Goal: Find specific page/section: Find specific page/section

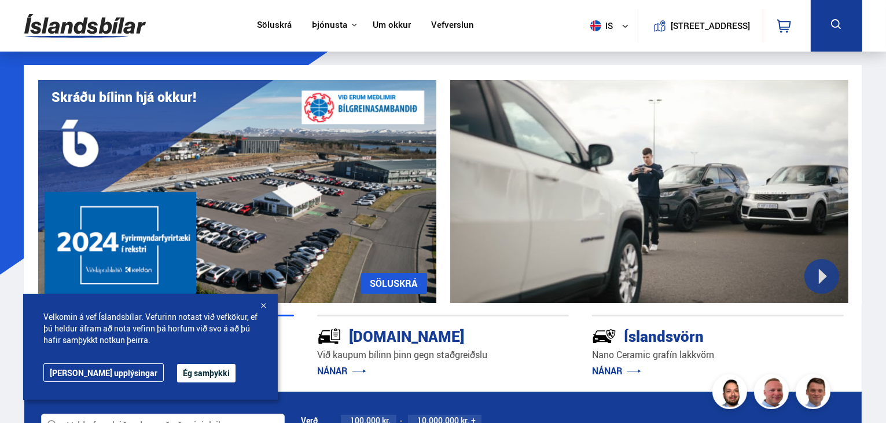
click at [379, 26] on link "Um okkur" at bounding box center [392, 26] width 38 height 12
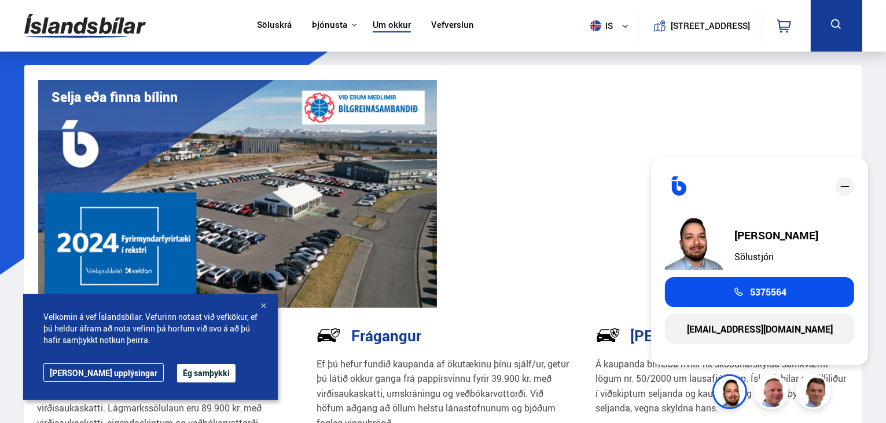
click at [274, 23] on link "Söluskrá" at bounding box center [274, 26] width 35 height 12
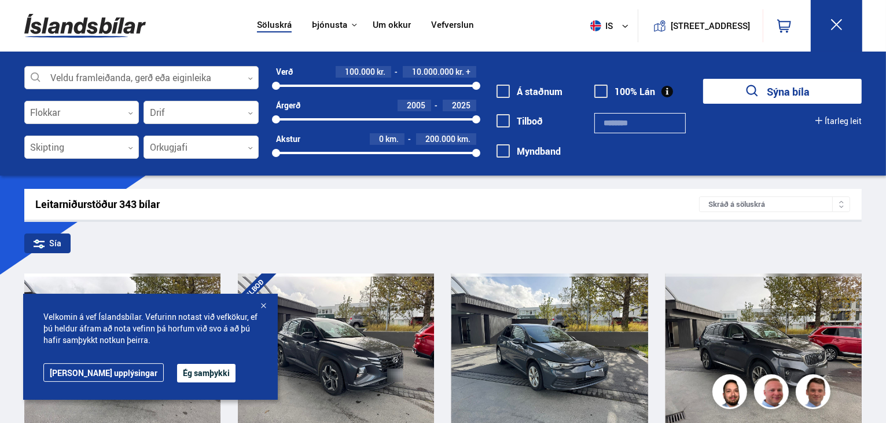
click at [144, 72] on div at bounding box center [141, 78] width 234 height 23
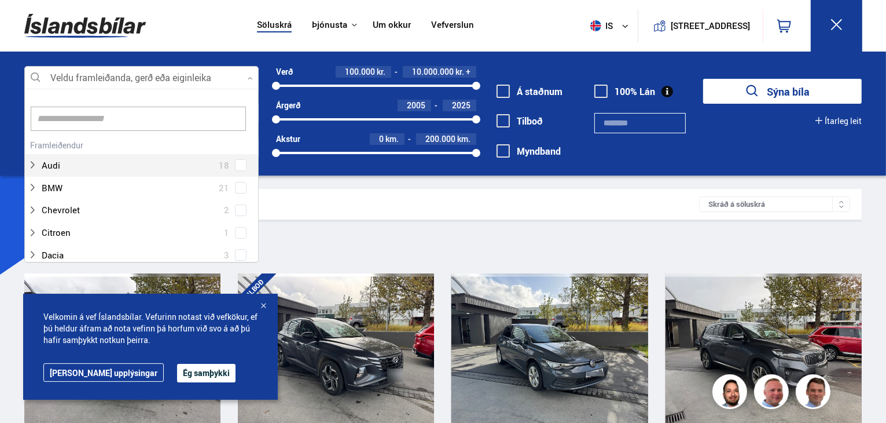
scroll to position [172, 231]
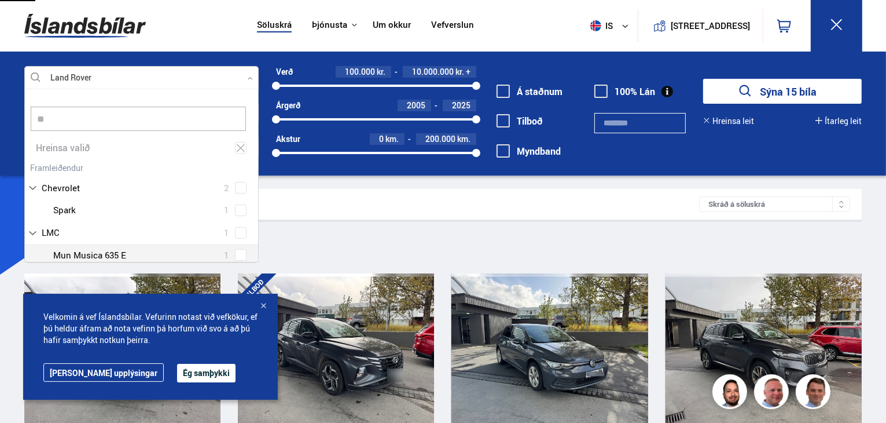
type input "**"
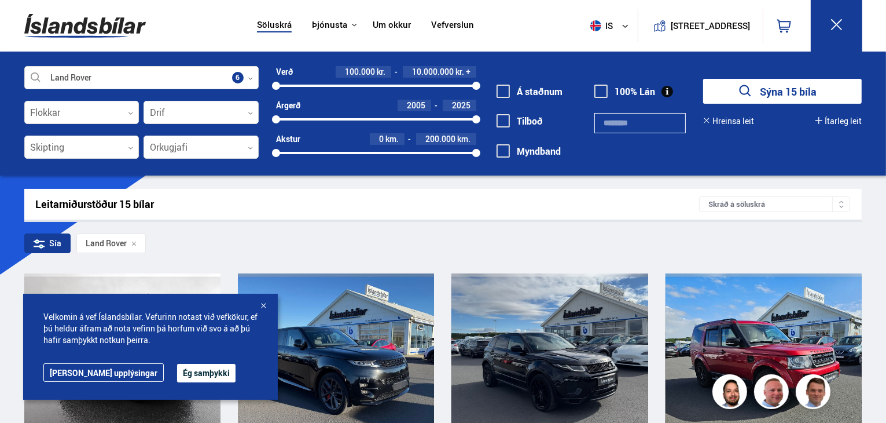
click at [349, 195] on div "Leitarniðurstöður 15 bílar Skráð á [GEOGRAPHIC_DATA]" at bounding box center [443, 204] width 838 height 31
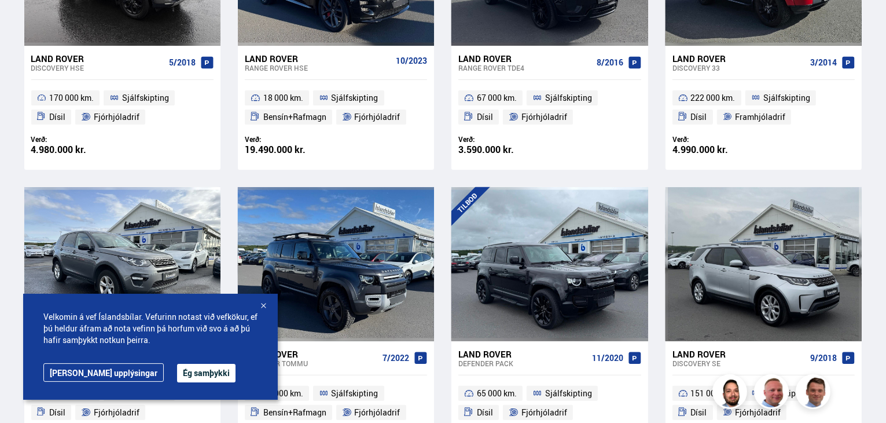
scroll to position [405, 0]
